Goal: Browse casually

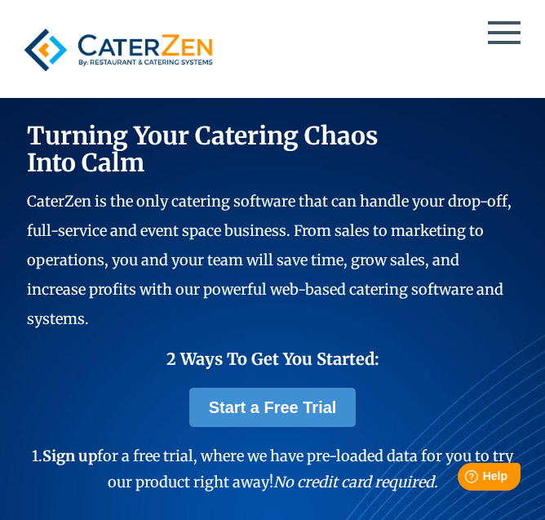
click at [500, 25] on div at bounding box center [272, 50] width 513 height 62
click at [497, 37] on div at bounding box center [272, 50] width 513 height 62
click at [502, 43] on span at bounding box center [504, 42] width 33 height 3
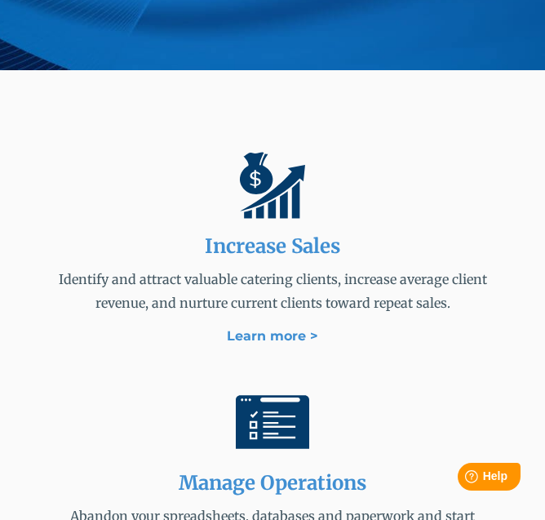
scroll to position [1792, 0]
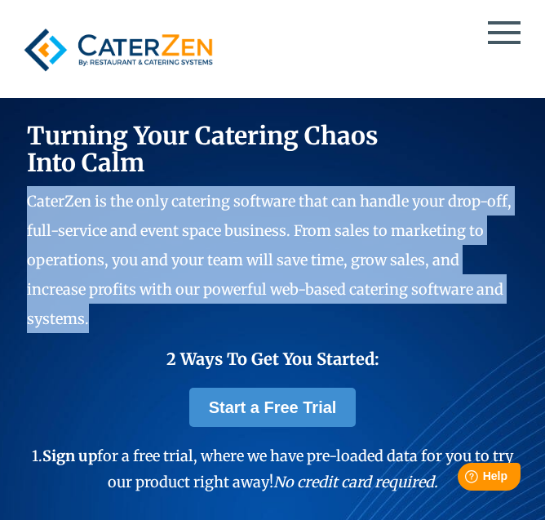
drag, startPoint x: 28, startPoint y: 195, endPoint x: 91, endPoint y: 319, distance: 139.4
click at [91, 319] on p "CaterZen is the only catering software that can handle your drop-off, full-serv…" at bounding box center [272, 259] width 491 height 147
copy span "CaterZen is the only catering software that can handle your drop-off, full-serv…"
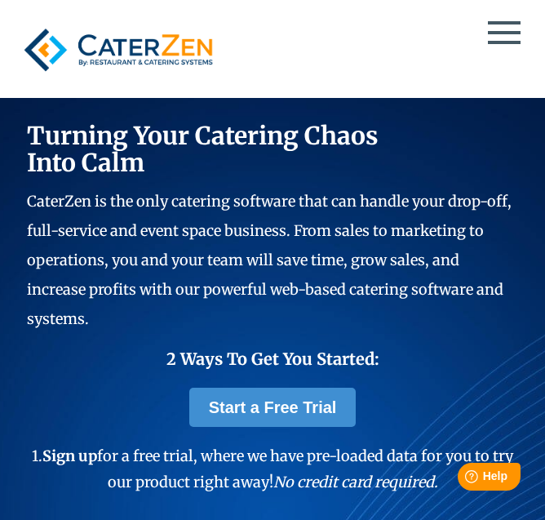
click at [122, 365] on h2 "2 Ways To Get You Started:" at bounding box center [272, 359] width 491 height 20
